Goal: Navigation & Orientation: Find specific page/section

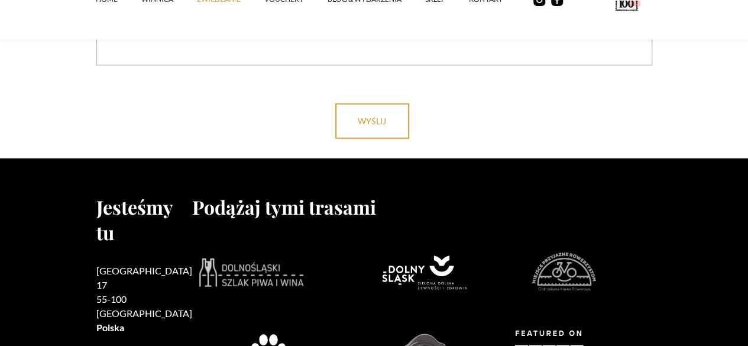
scroll to position [3664, 0]
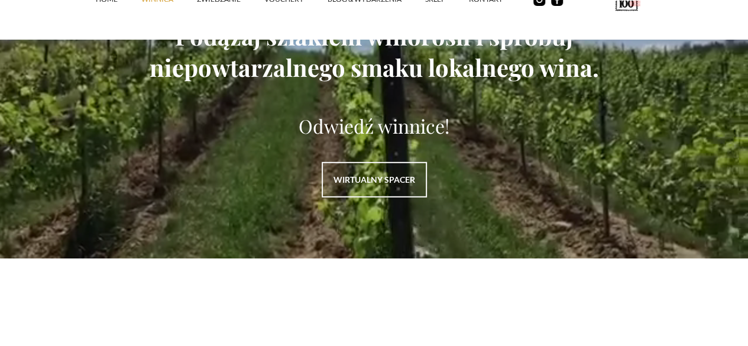
scroll to position [1596, 0]
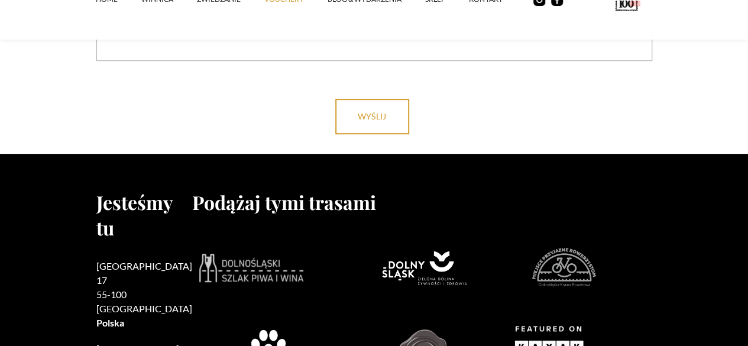
scroll to position [2660, 0]
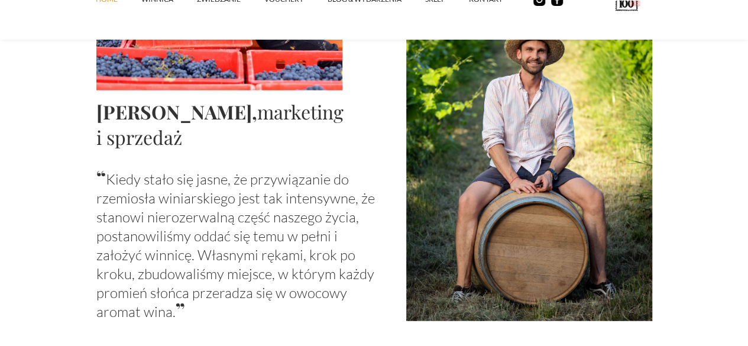
scroll to position [1478, 0]
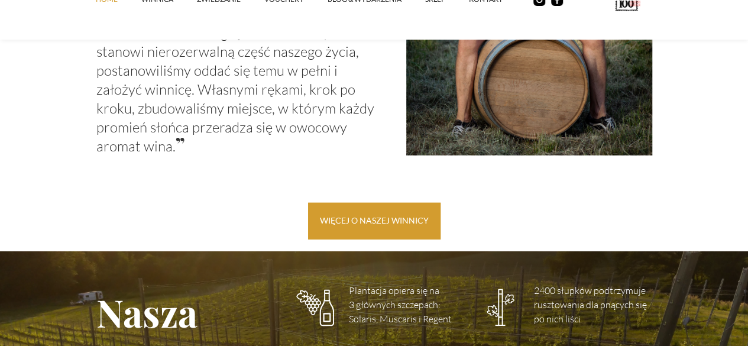
click at [350, 212] on link "więcej o naszej winnicy" at bounding box center [374, 221] width 132 height 37
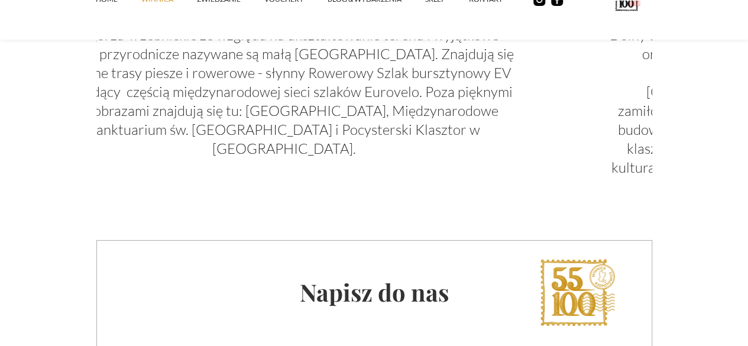
scroll to position [3960, 0]
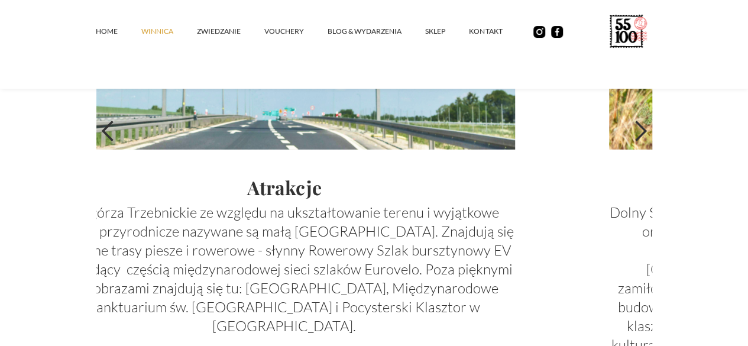
click at [652, 143] on div "next slide" at bounding box center [640, 131] width 24 height 24
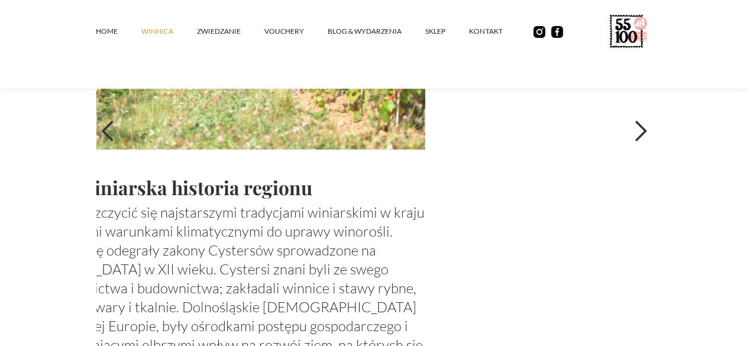
click at [652, 143] on div "next slide" at bounding box center [640, 131] width 24 height 24
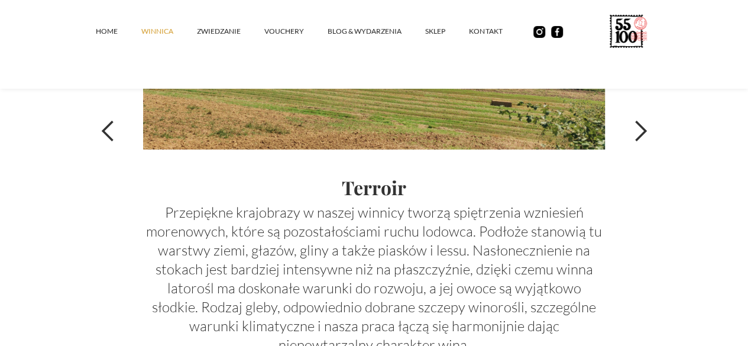
click at [652, 143] on div "next slide" at bounding box center [640, 131] width 24 height 24
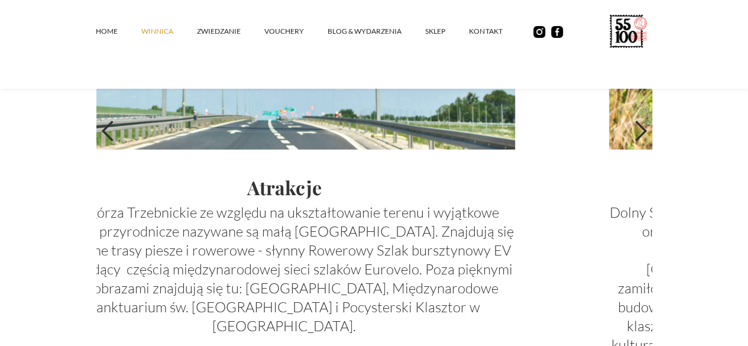
click at [652, 143] on div "next slide" at bounding box center [640, 131] width 24 height 24
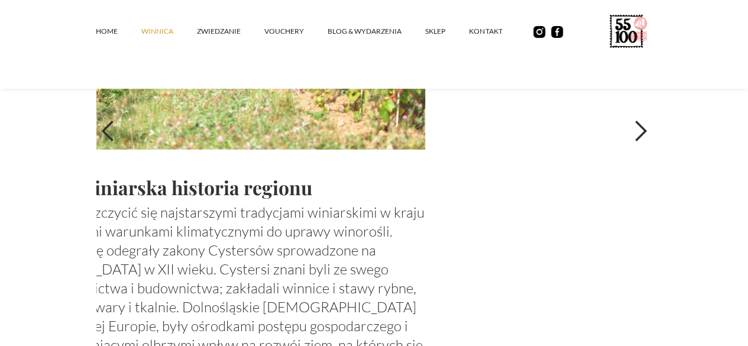
click at [652, 143] on div "next slide" at bounding box center [640, 131] width 24 height 24
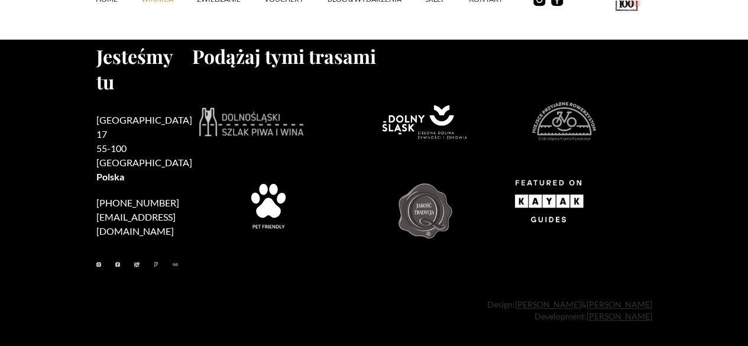
scroll to position [5065, 0]
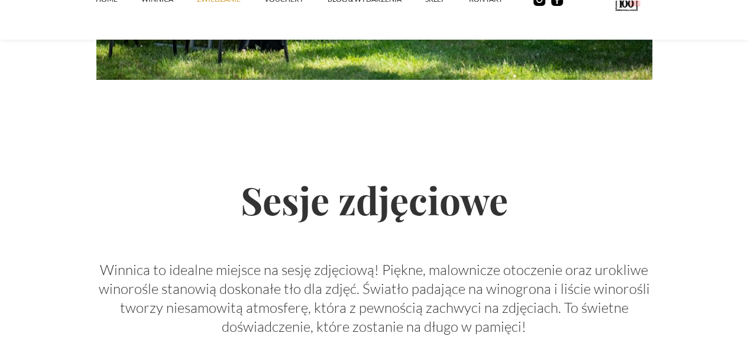
scroll to position [2364, 0]
